Goal: Check status: Check status

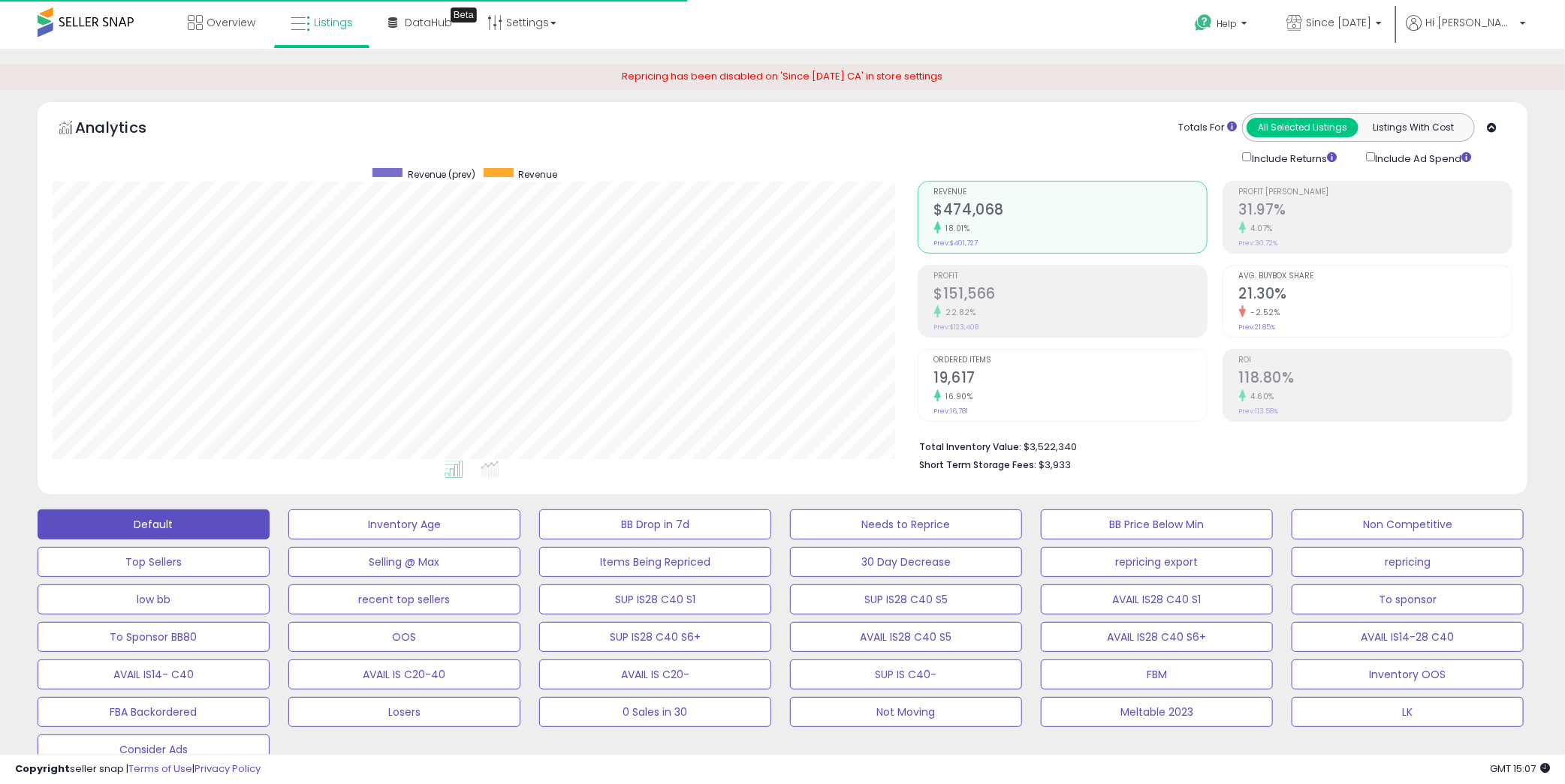
scroll to position [308, 864]
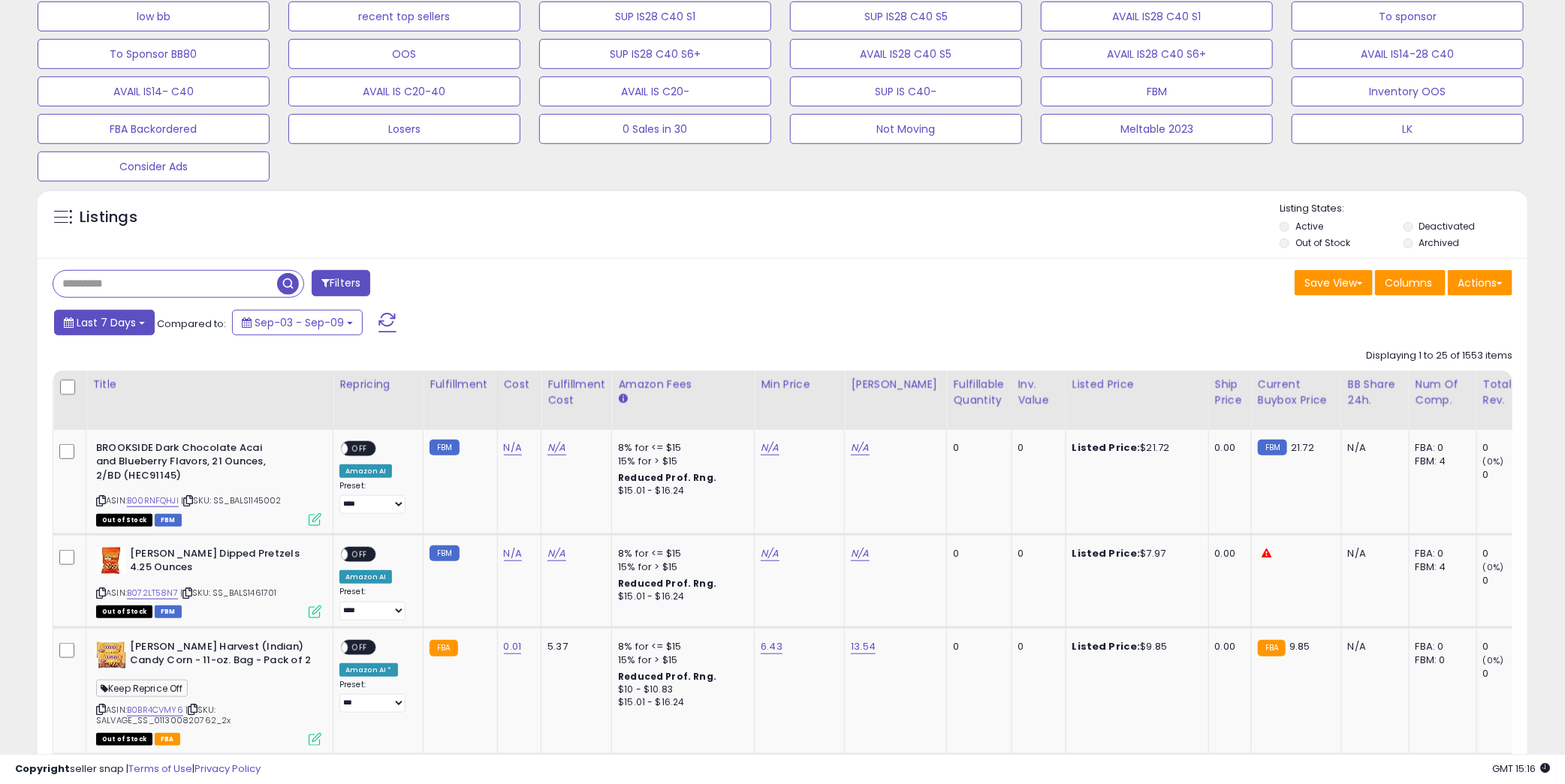
click at [100, 323] on span "Last 7 Days" at bounding box center [106, 323] width 59 height 15
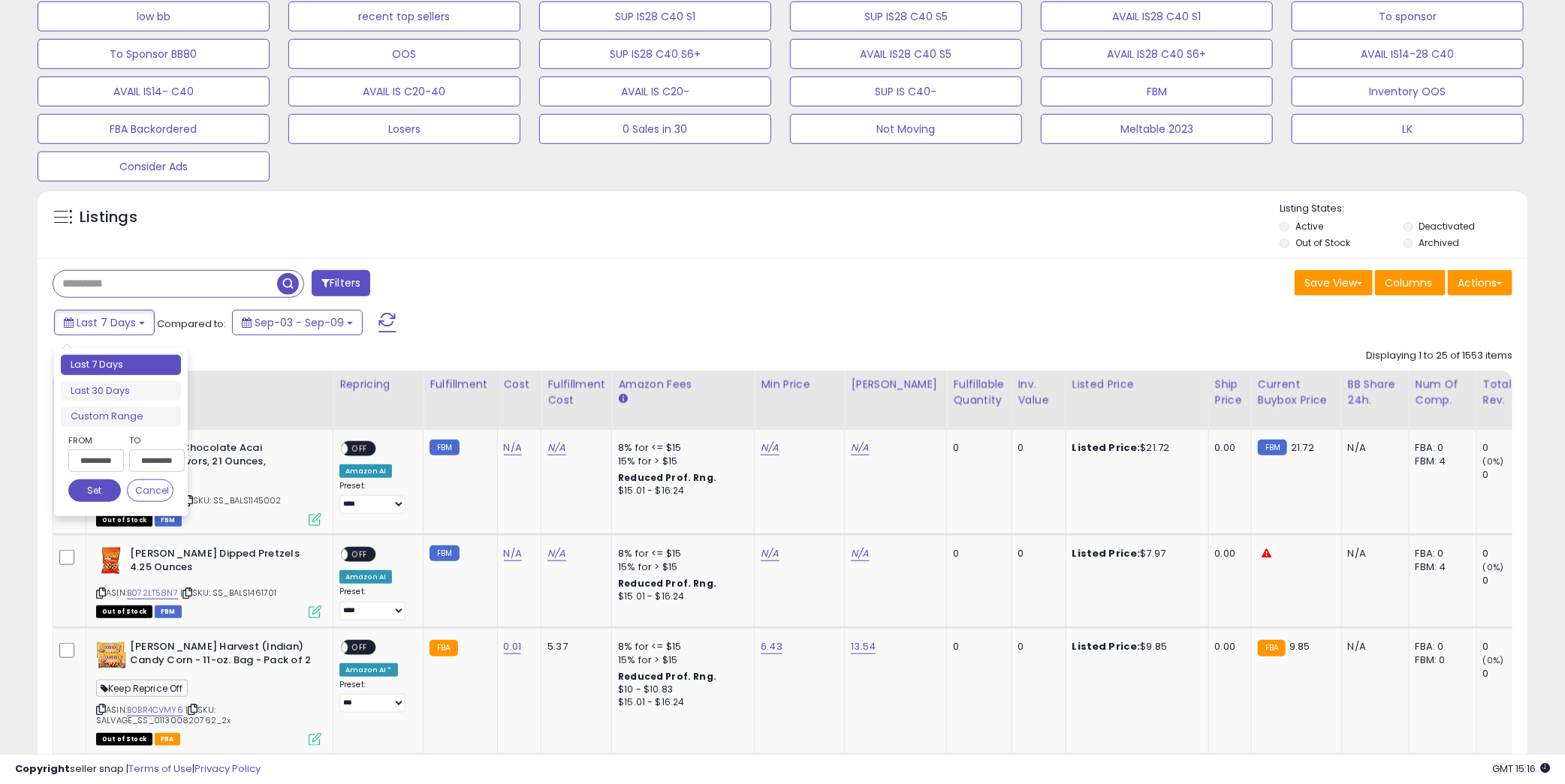
click at [113, 459] on input "**********" at bounding box center [96, 461] width 55 height 23
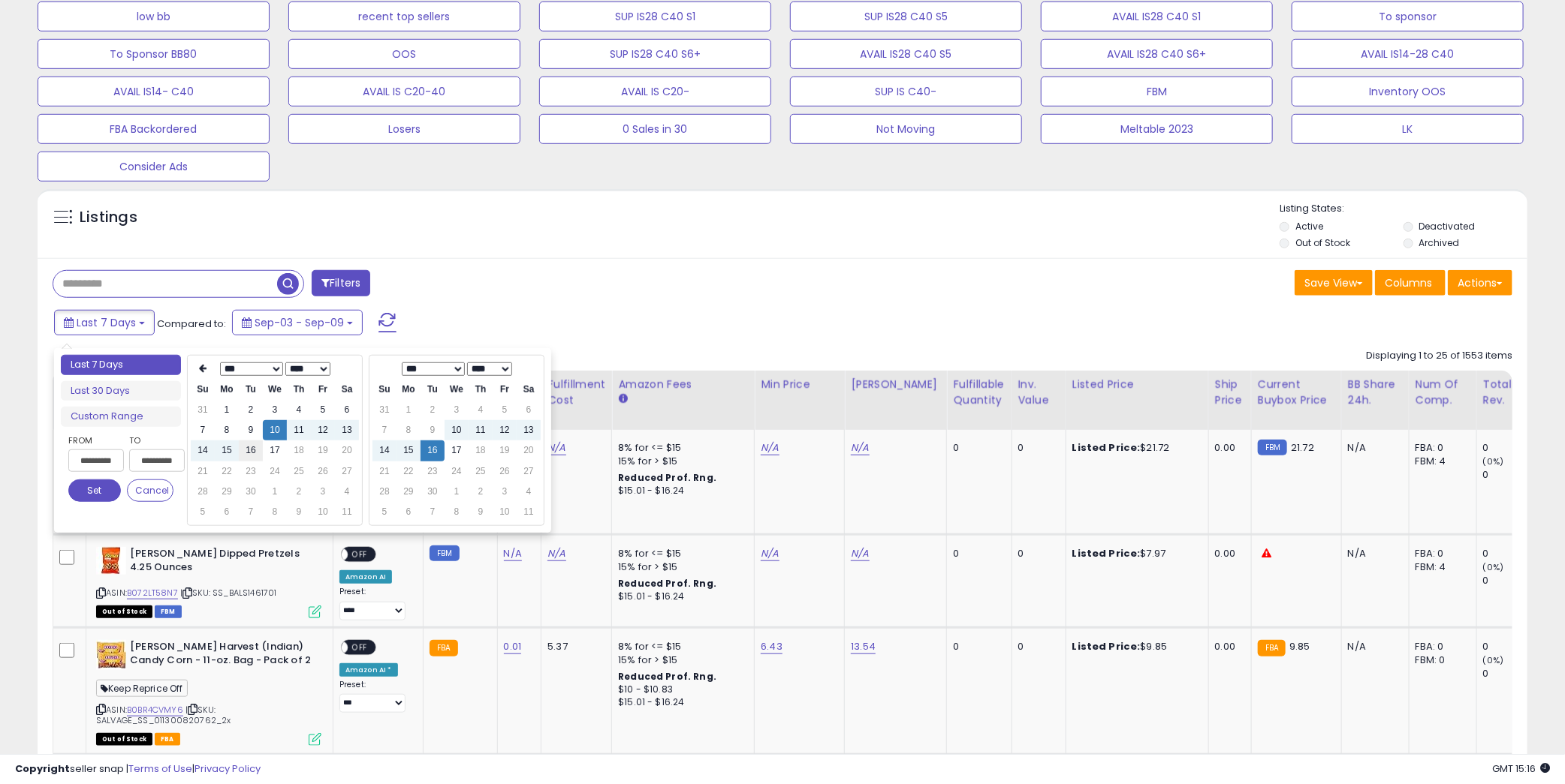
type input "**********"
click at [240, 454] on td "16" at bounding box center [251, 450] width 24 height 21
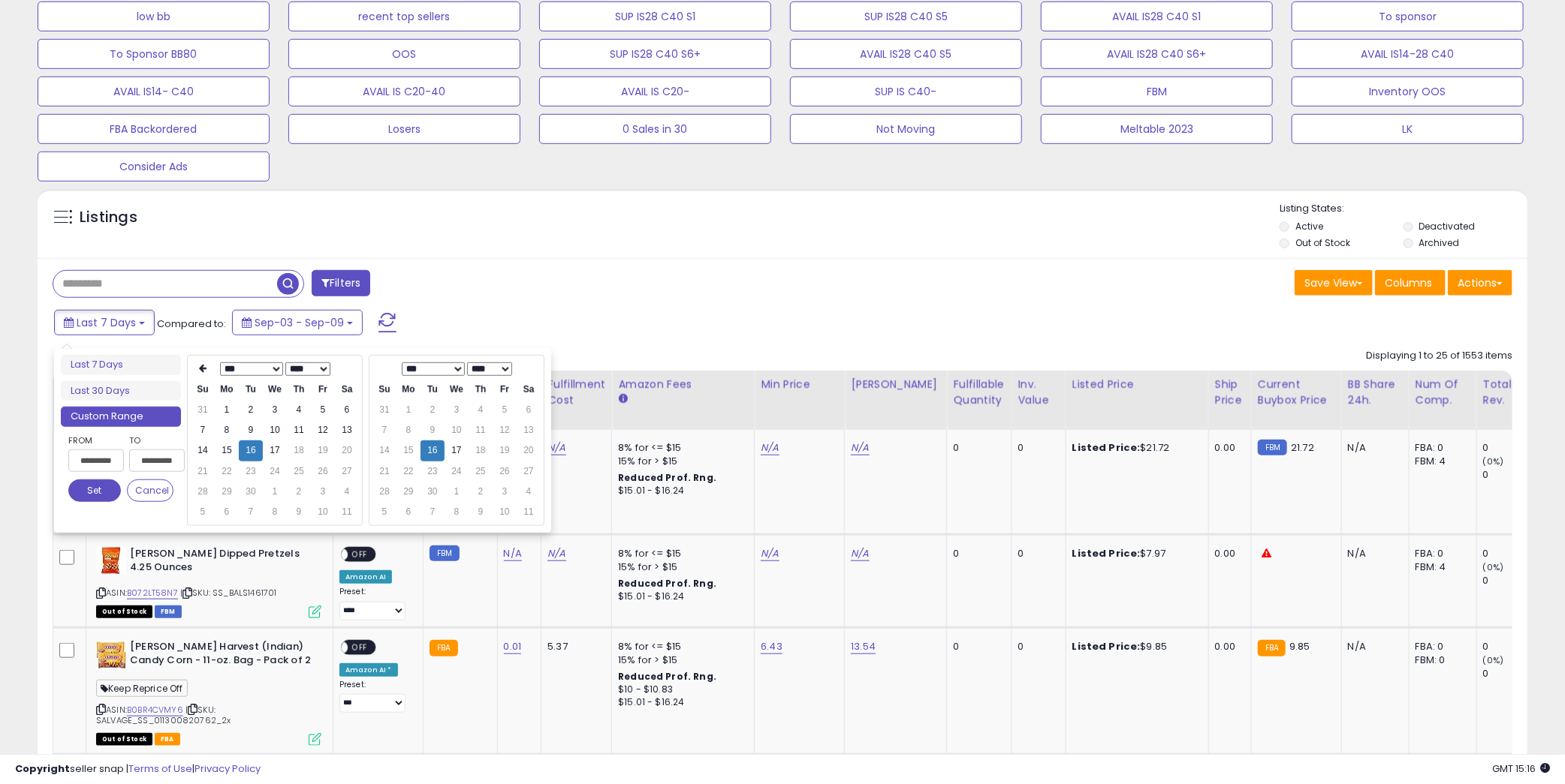
click at [101, 491] on button "Set" at bounding box center [95, 491] width 53 height 23
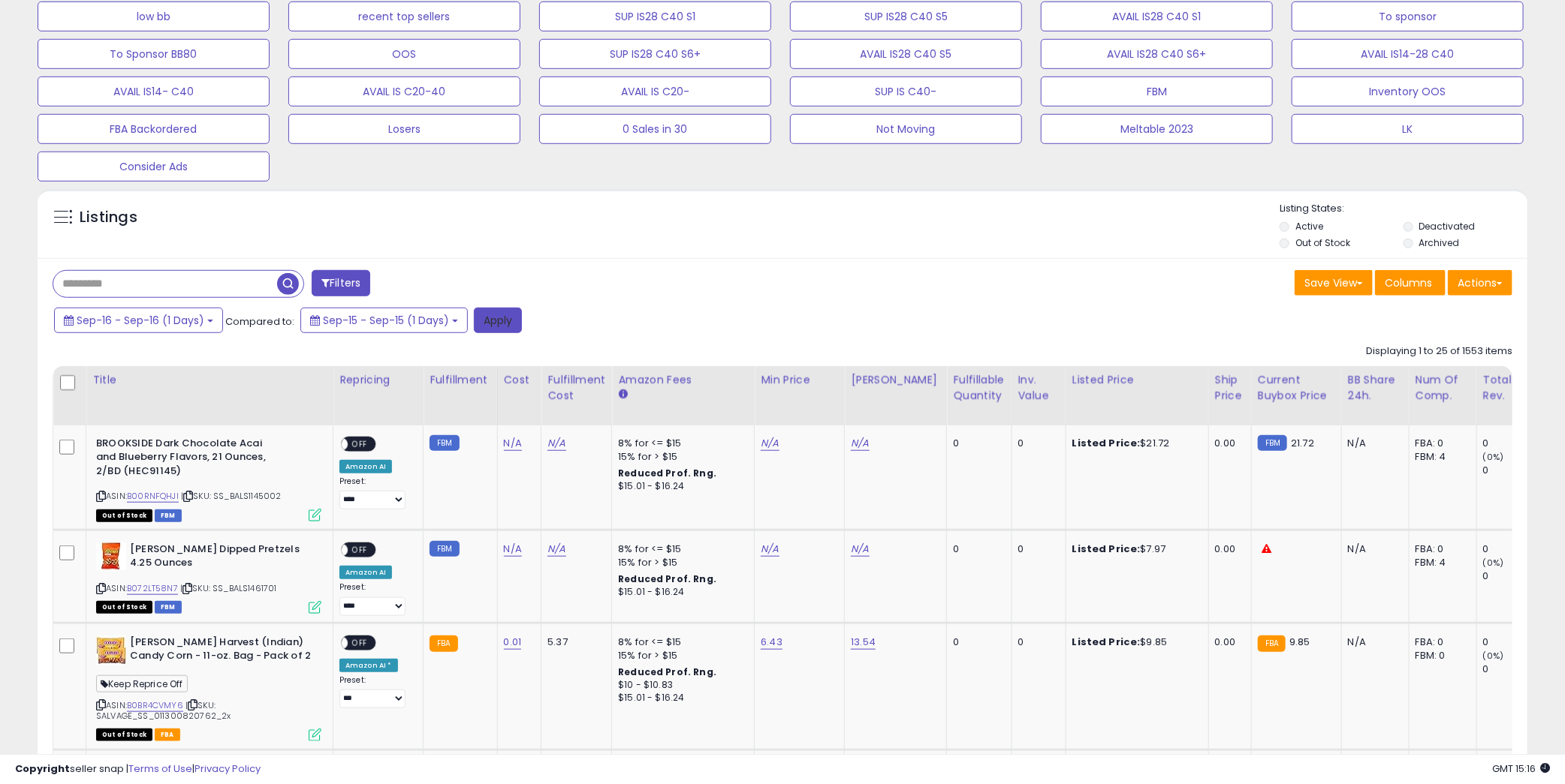
click at [489, 328] on button "Apply" at bounding box center [497, 320] width 48 height 25
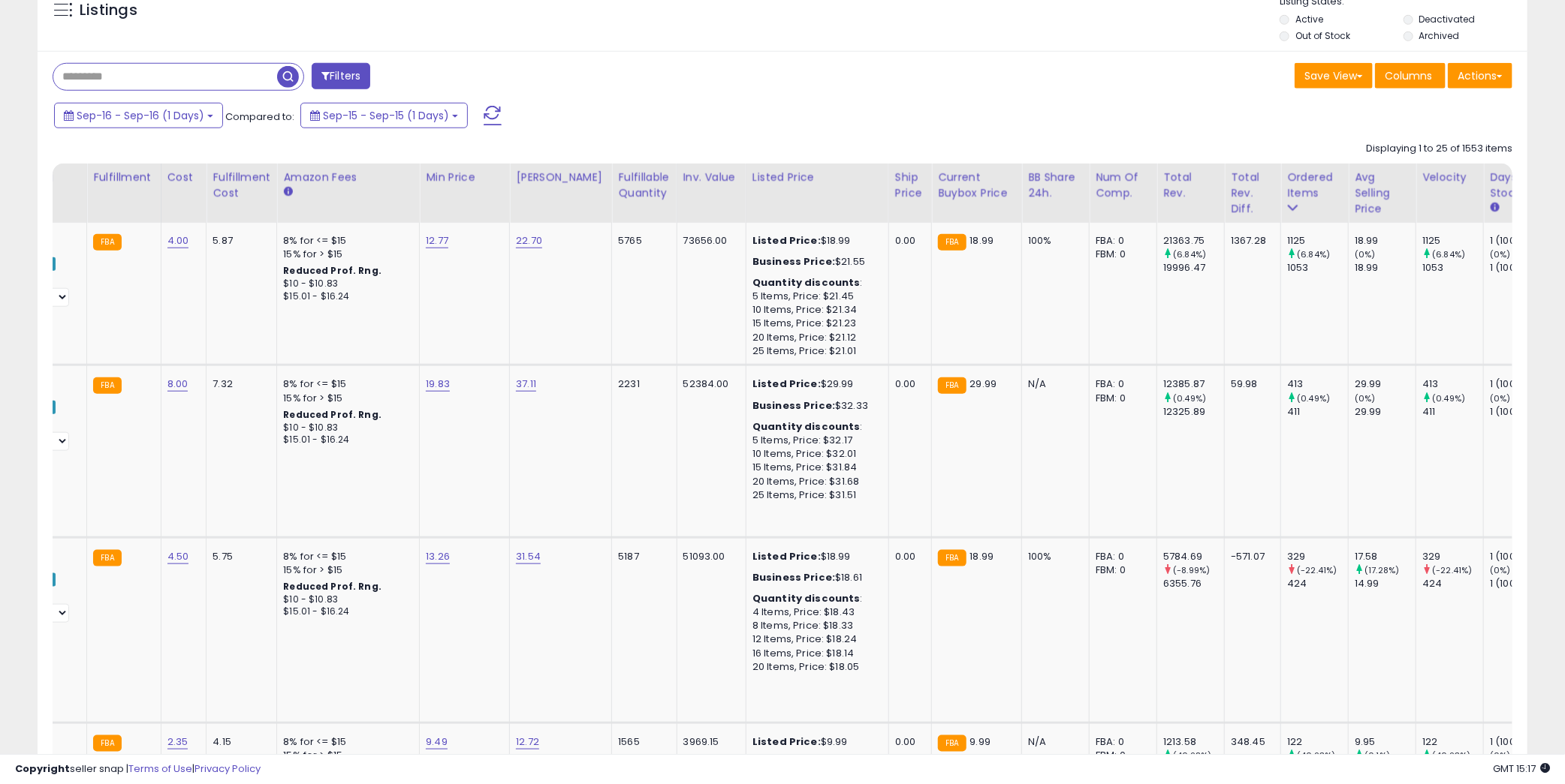
scroll to position [0, 346]
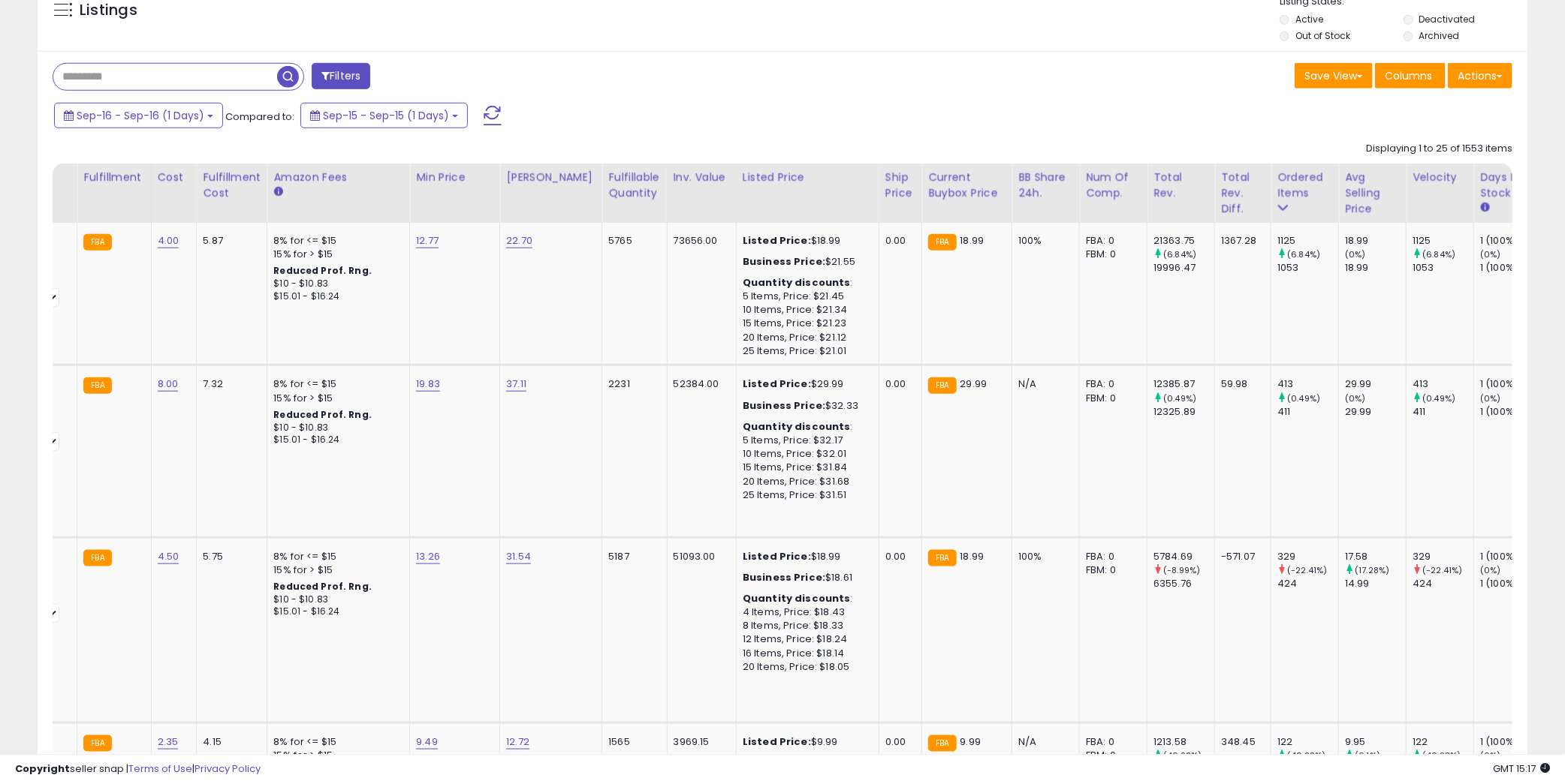
click at [1221, 196] on div "Total Rev. Diff." at bounding box center [1242, 193] width 43 height 47
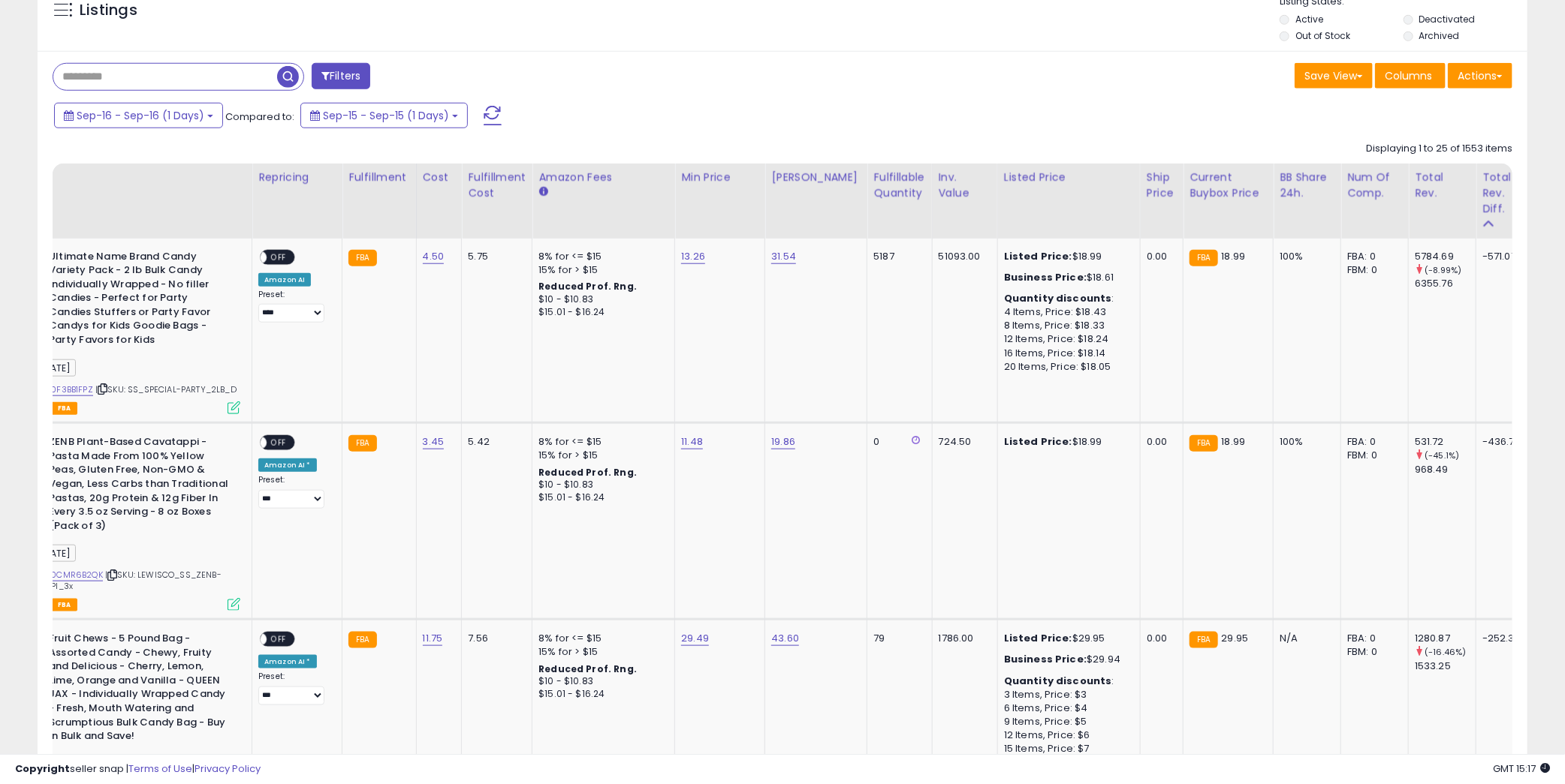
scroll to position [0, 0]
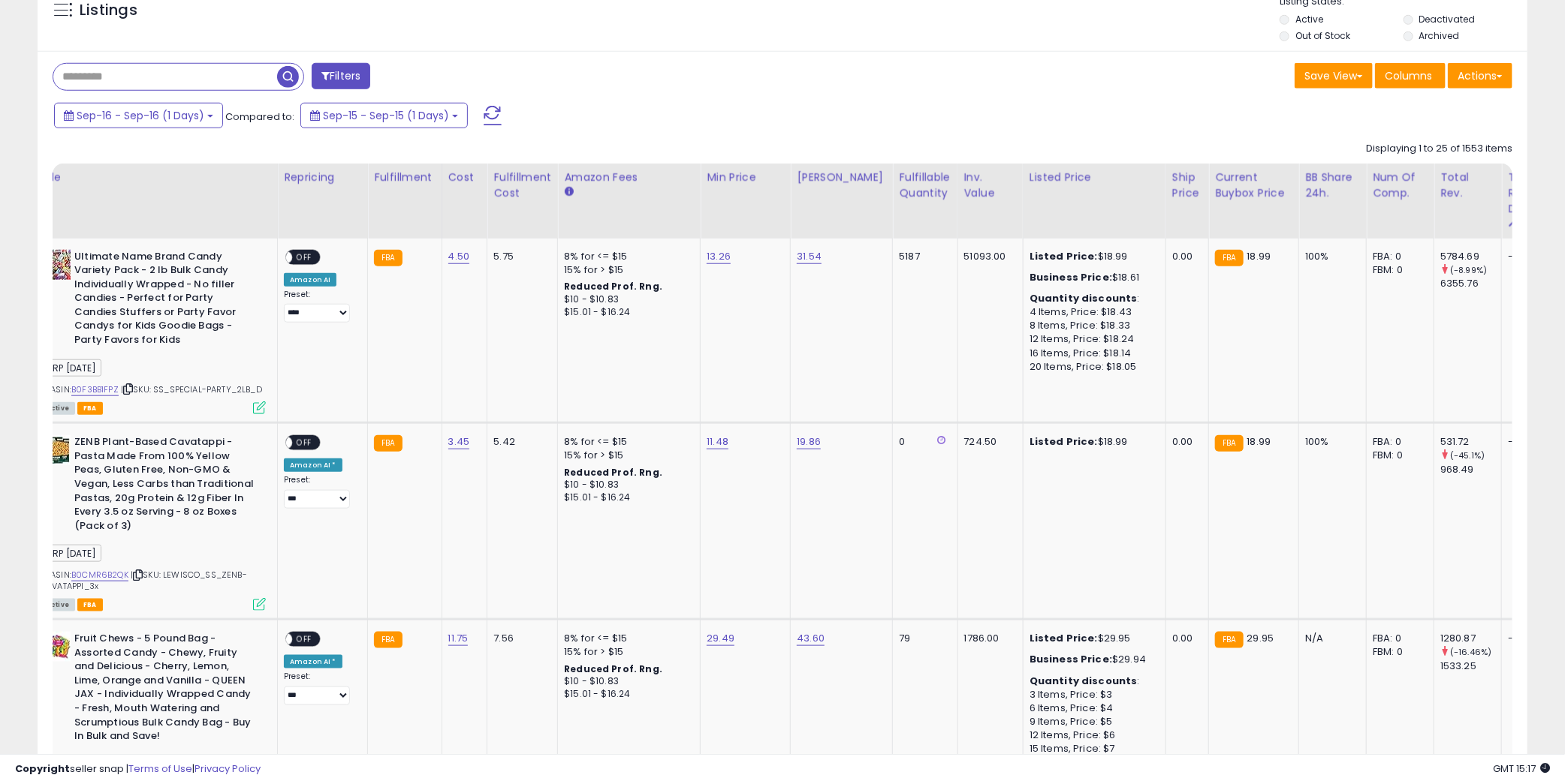
click at [777, 781] on div "Copyright seller snap | Terms of Use | Privacy Policy GMT 15:17 Authorization r…" at bounding box center [782, 769] width 1565 height 30
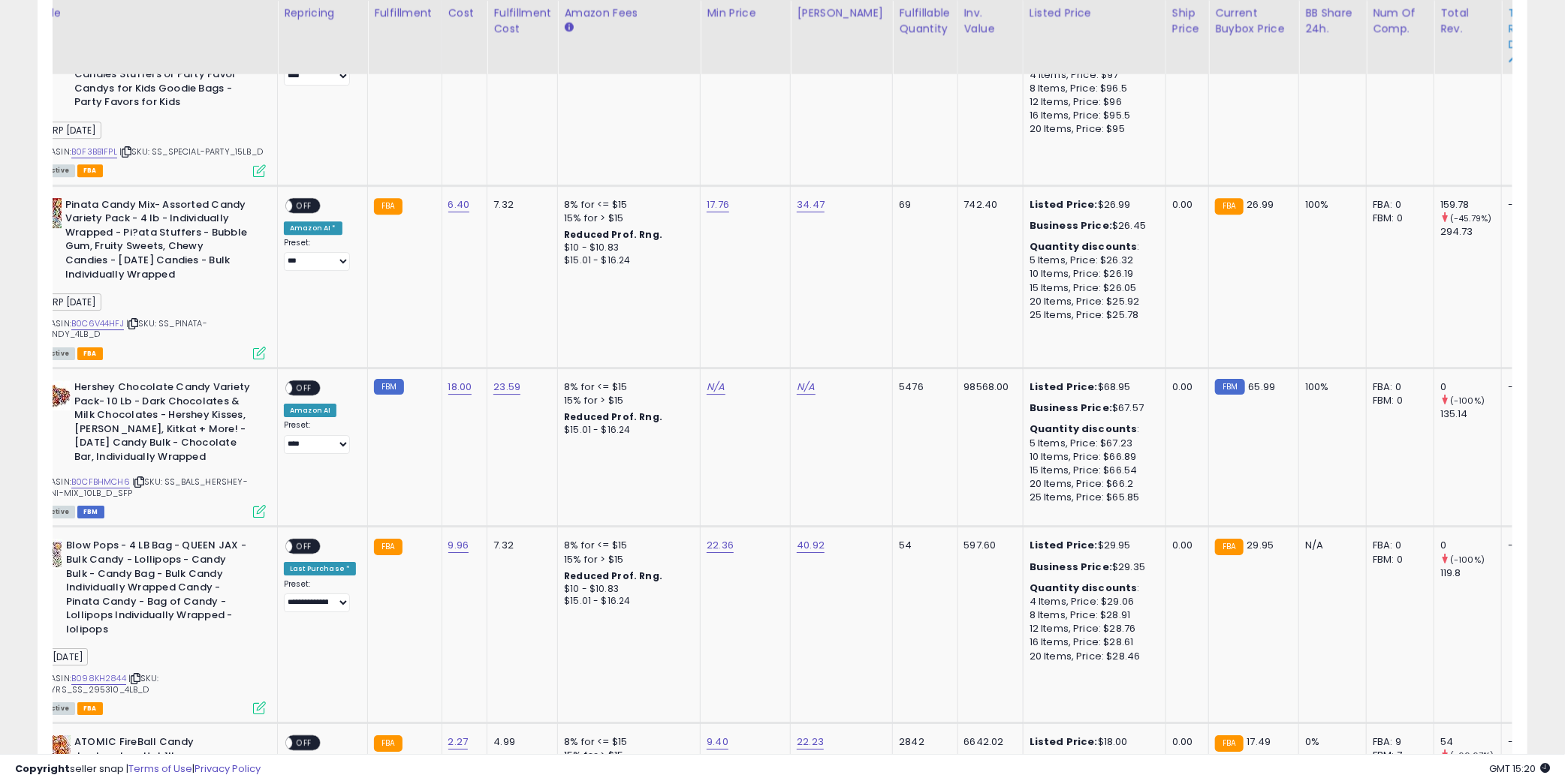
click at [1507, 35] on div "Total Rev. Diff." at bounding box center [1529, 28] width 43 height 47
